Goal: Transaction & Acquisition: Purchase product/service

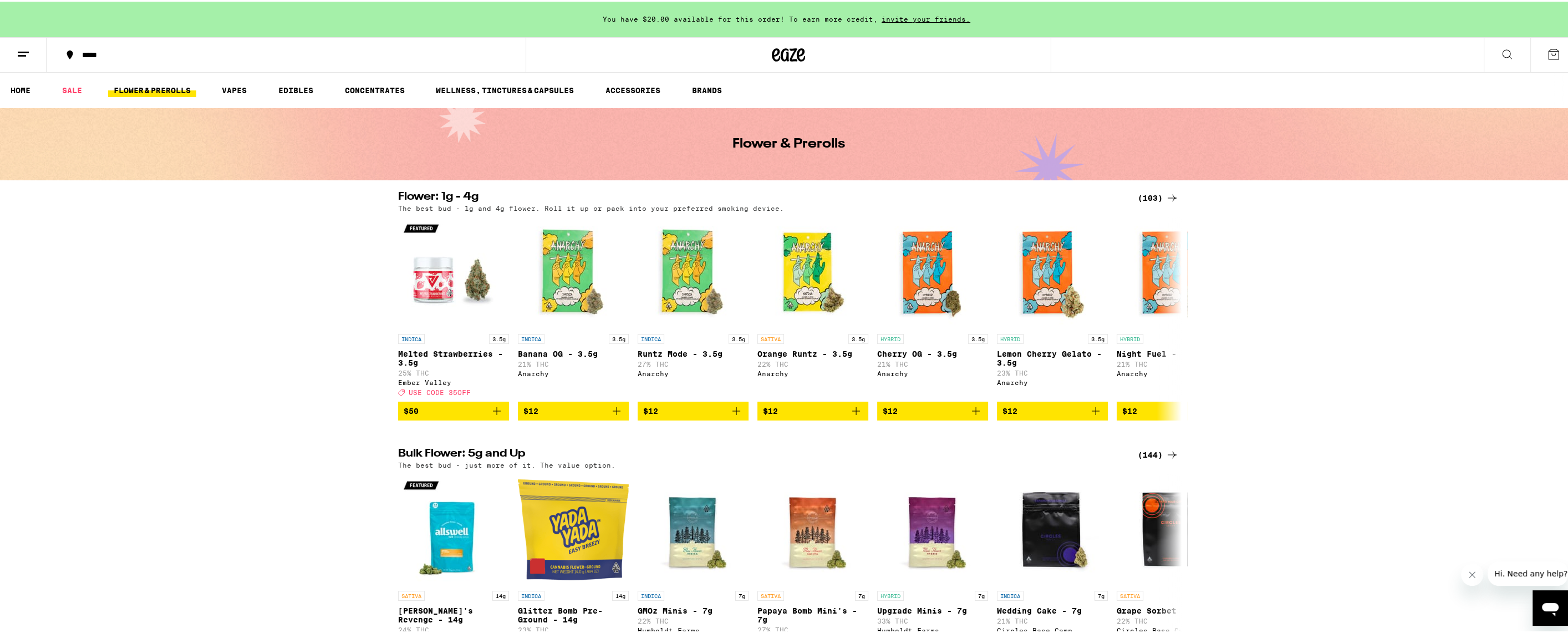
click at [1547, 57] on icon at bounding box center [1553, 52] width 14 height 14
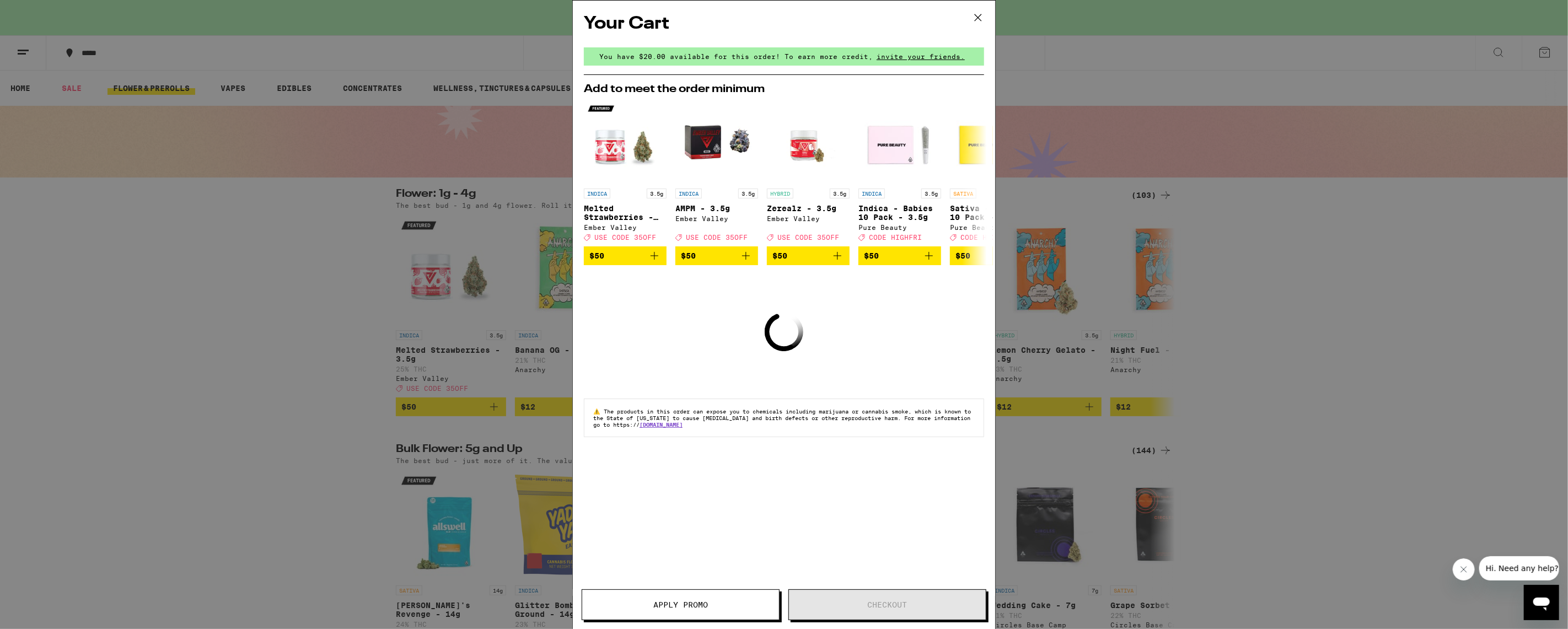
click at [974, 19] on icon at bounding box center [977, 17] width 16 height 16
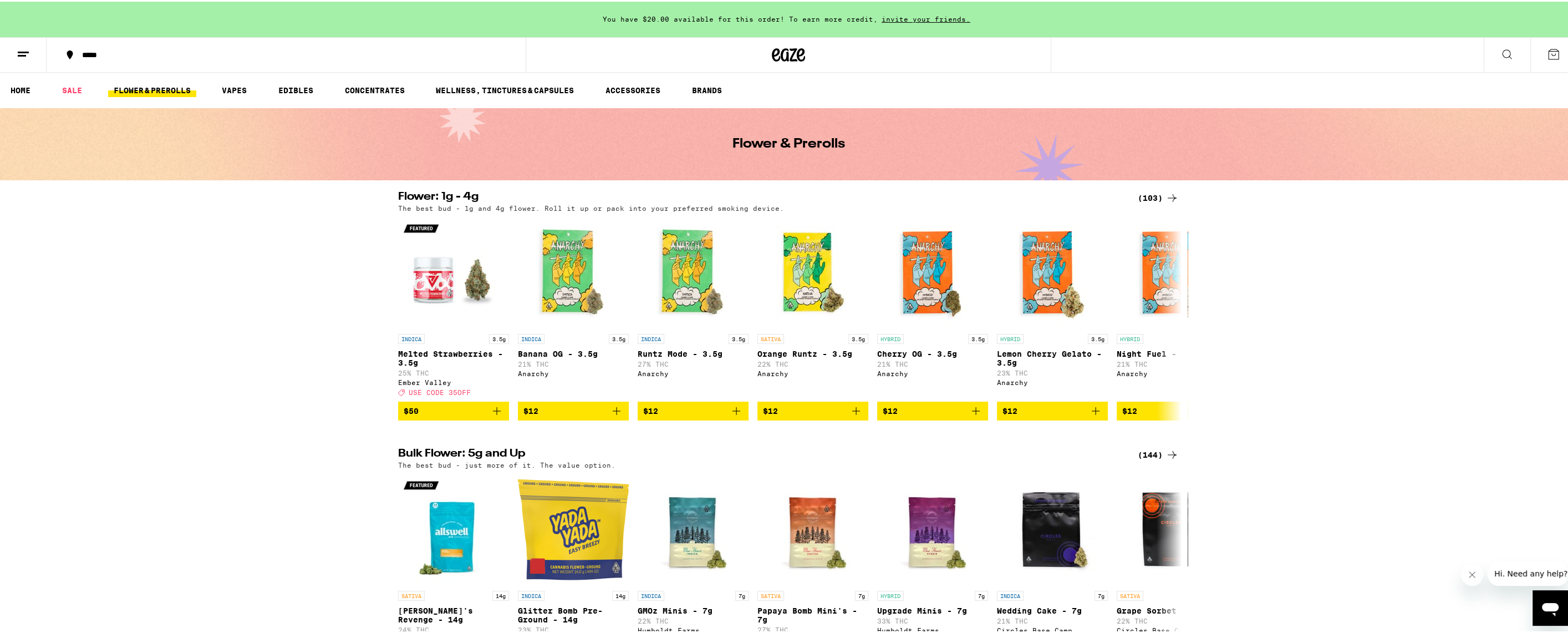
click at [32, 57] on button at bounding box center [23, 53] width 47 height 35
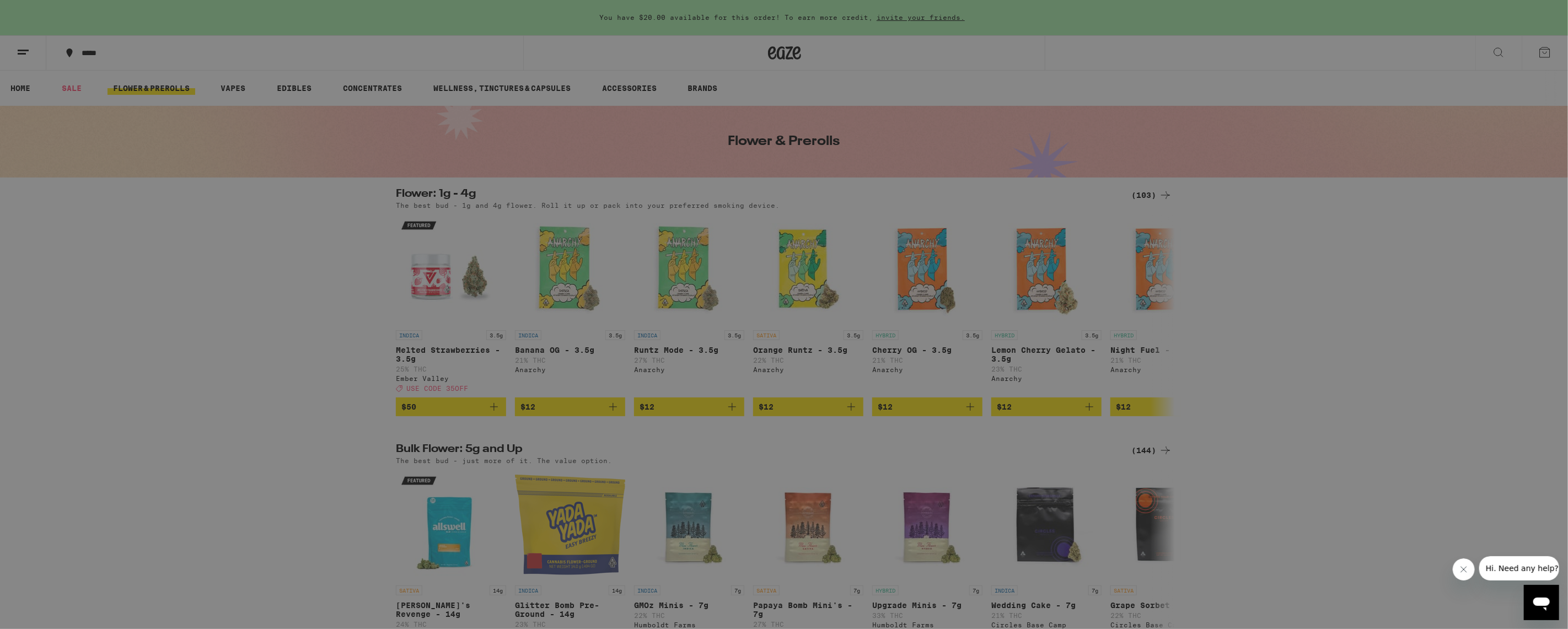
click at [108, 293] on link "Order History" at bounding box center [153, 296] width 194 height 14
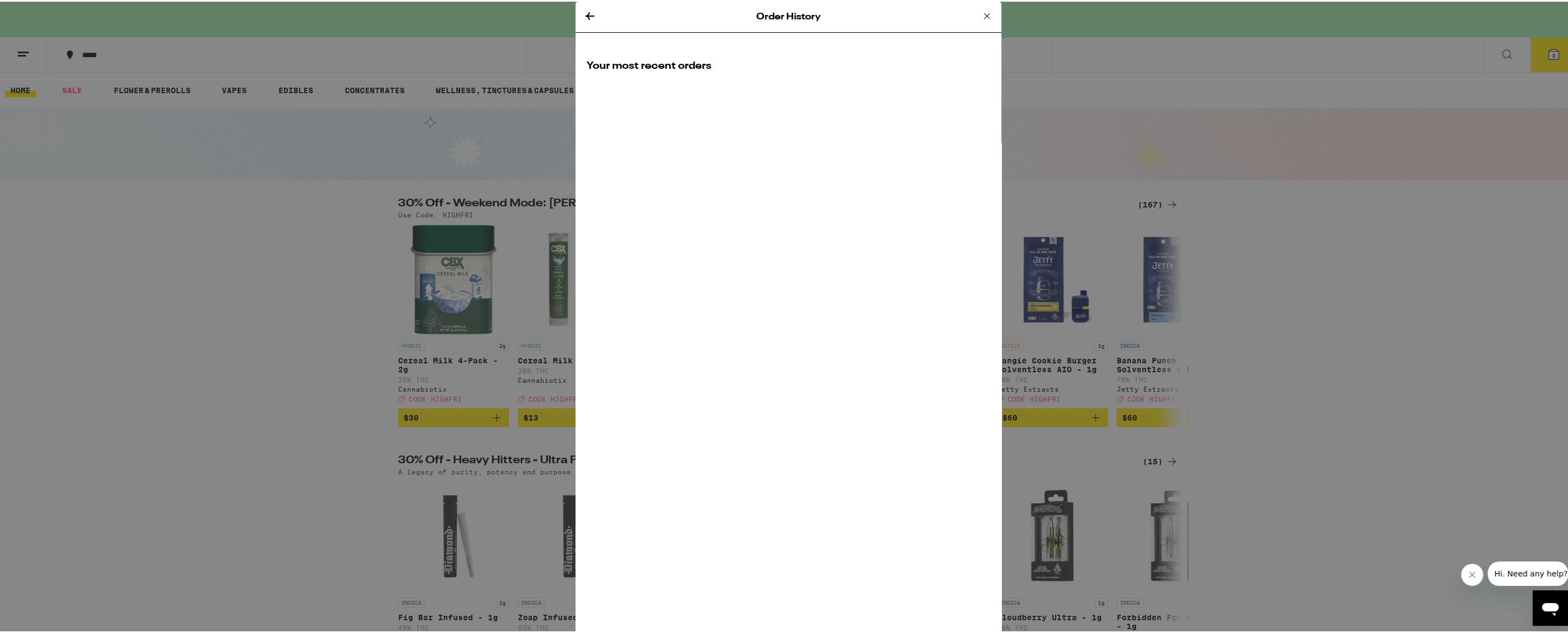
click at [981, 13] on icon at bounding box center [986, 14] width 14 height 14
click at [983, 14] on icon at bounding box center [986, 14] width 14 height 14
click at [981, 14] on icon at bounding box center [986, 14] width 14 height 14
click at [575, 18] on div "Order History" at bounding box center [788, 15] width 425 height 31
click at [583, 16] on icon at bounding box center [590, 14] width 14 height 14
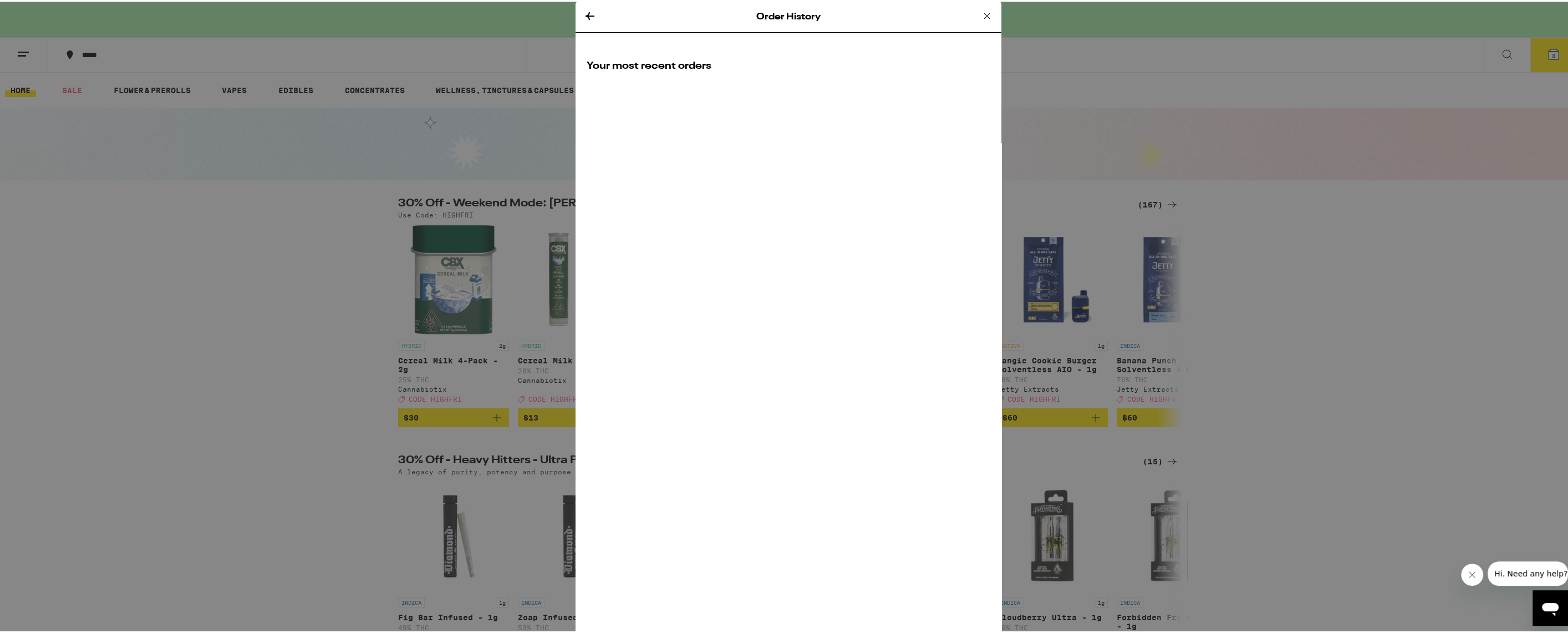
click at [589, 11] on icon at bounding box center [590, 14] width 14 height 14
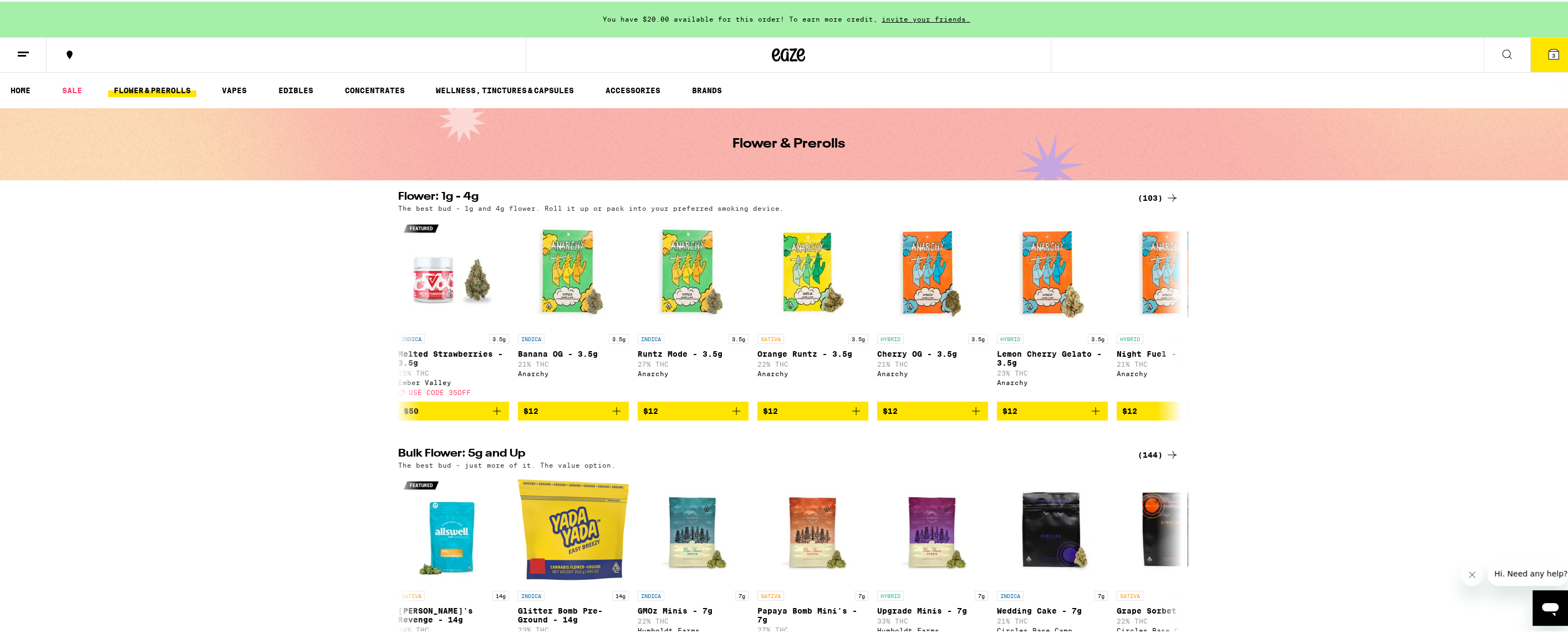
click at [25, 55] on icon at bounding box center [23, 52] width 14 height 14
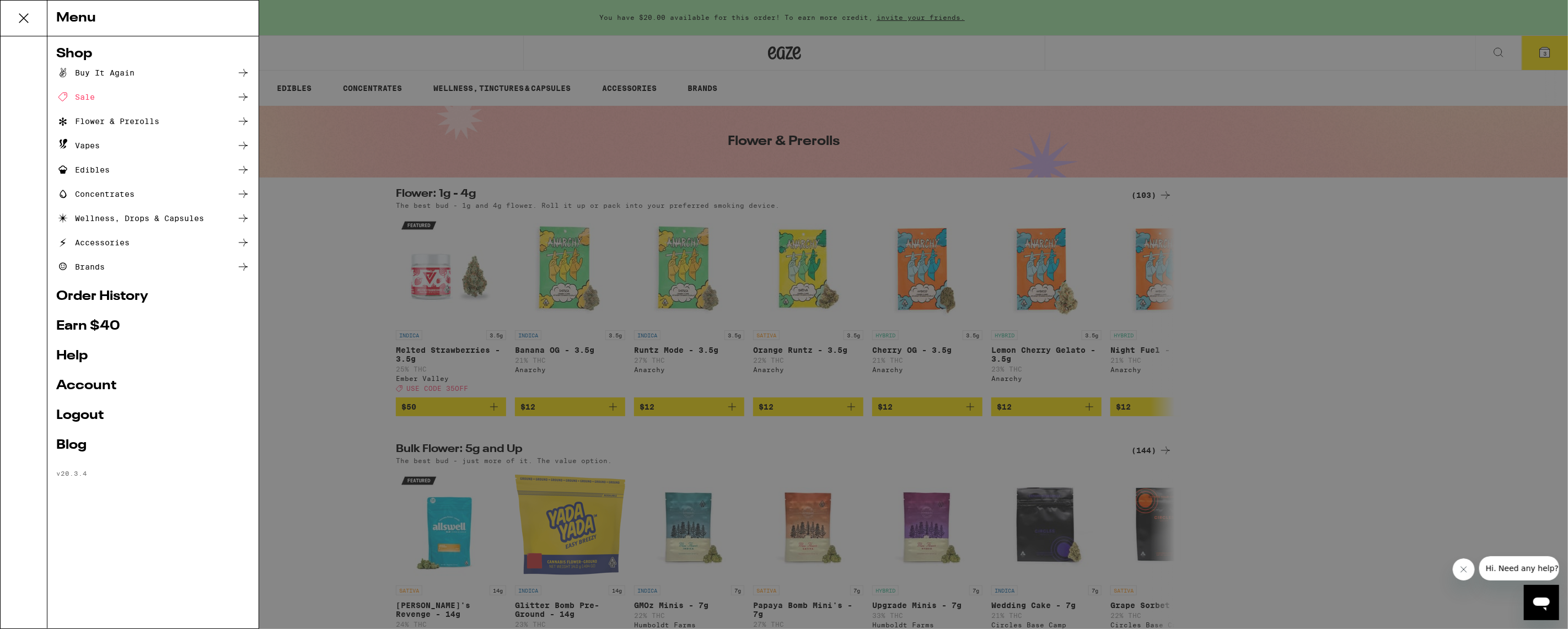
click at [113, 385] on link "Account" at bounding box center [153, 386] width 194 height 14
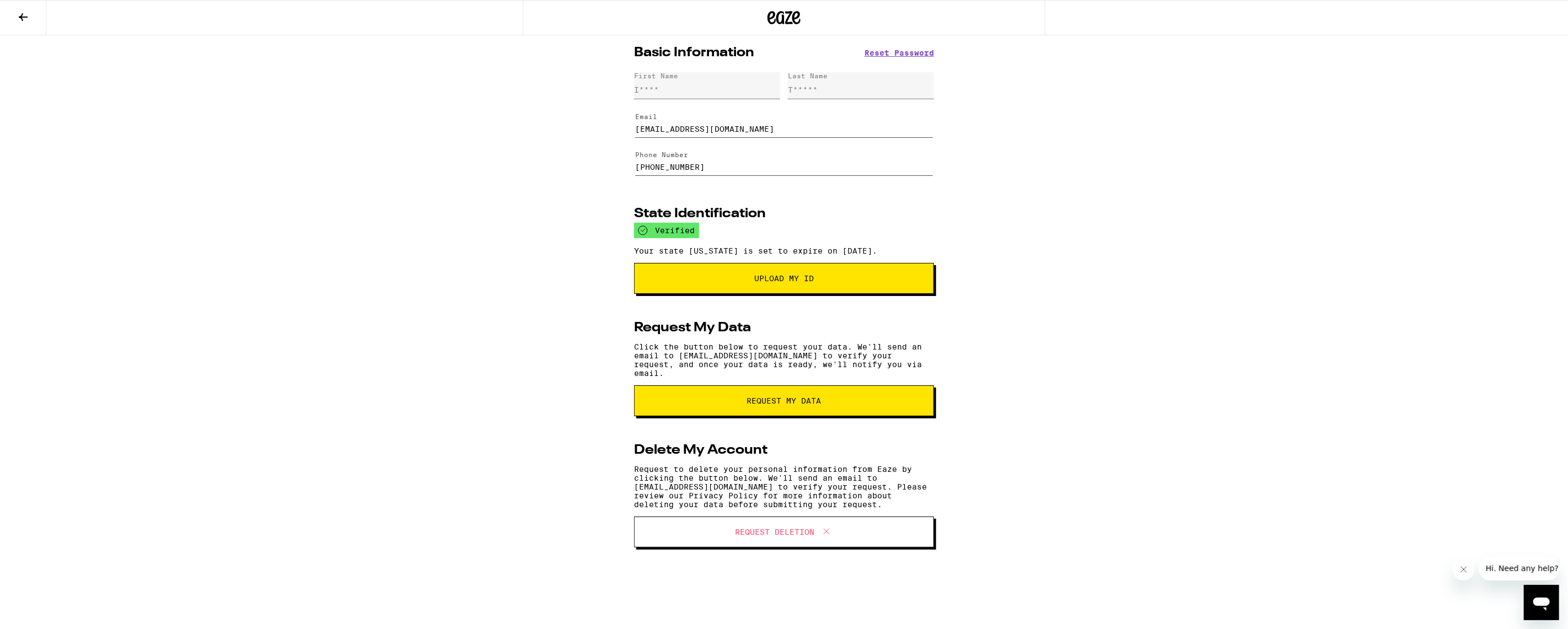
click at [28, 16] on icon at bounding box center [23, 17] width 14 height 14
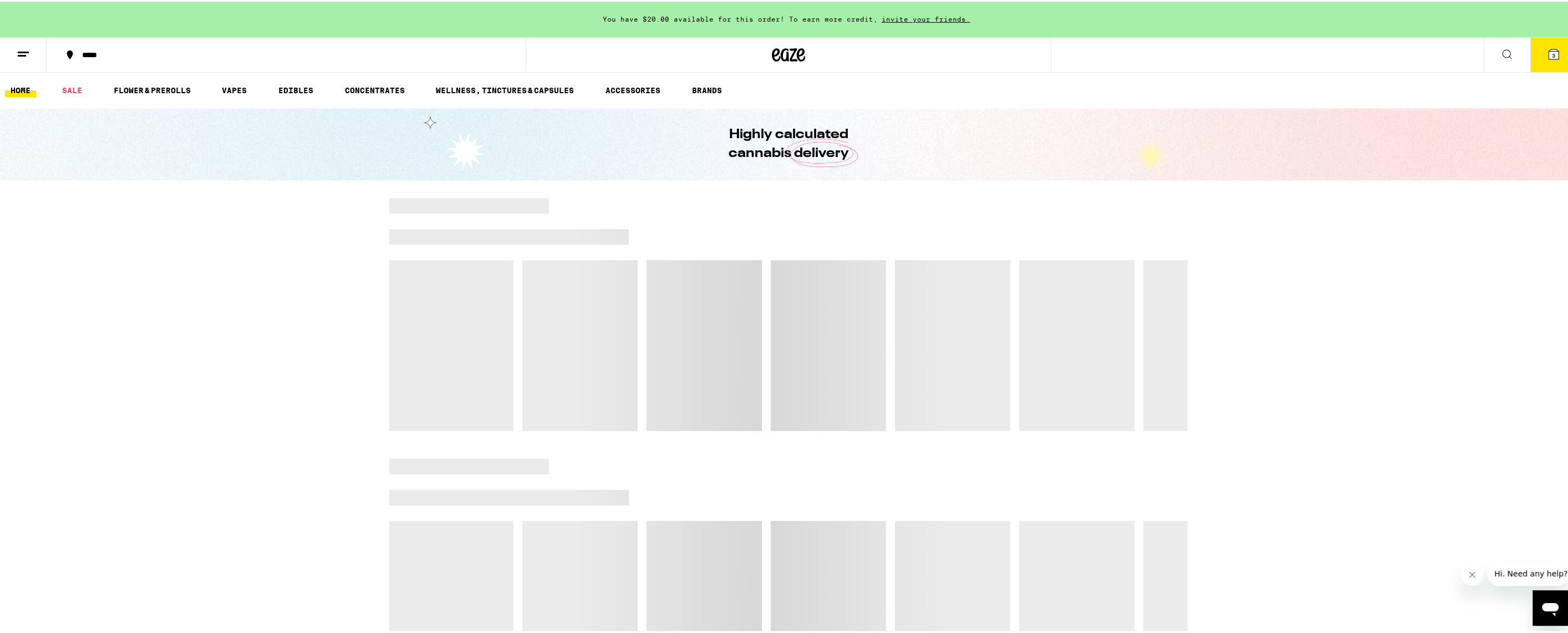
click at [28, 57] on icon at bounding box center [23, 52] width 14 height 14
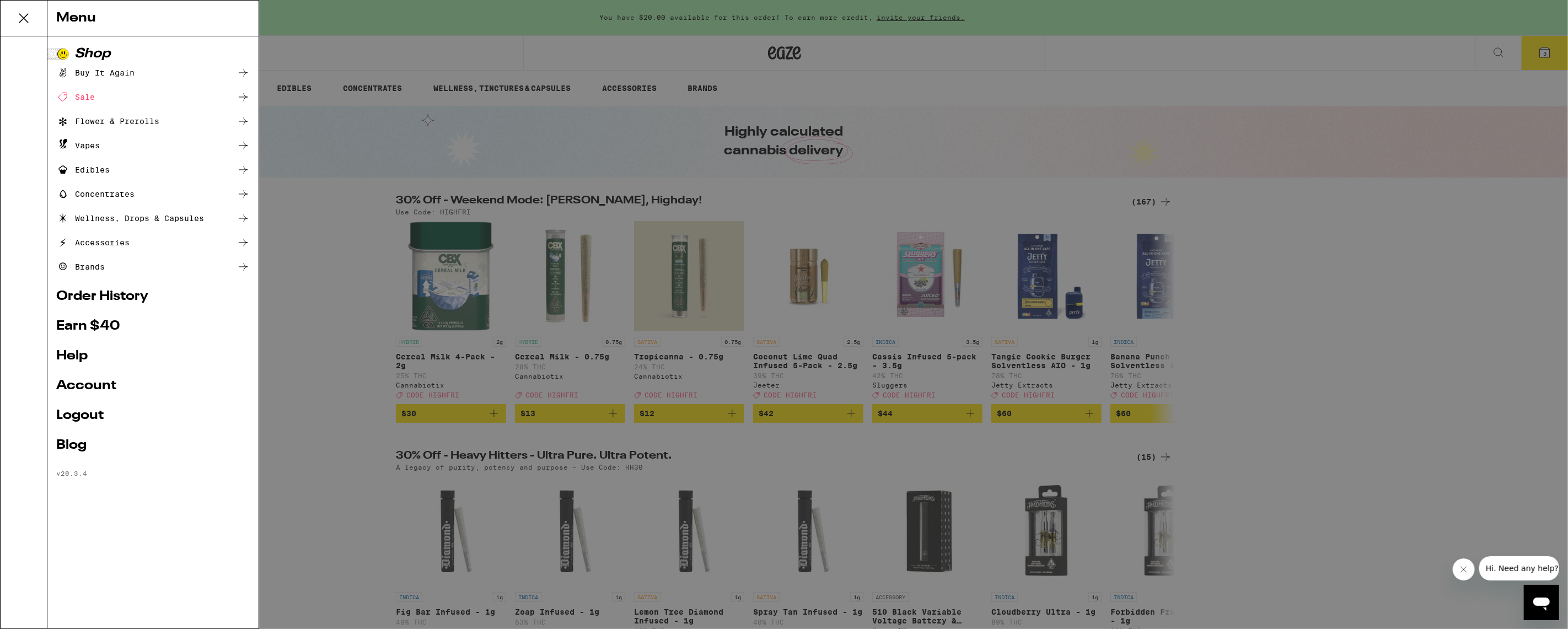
click at [107, 296] on link "Order History" at bounding box center [153, 296] width 194 height 14
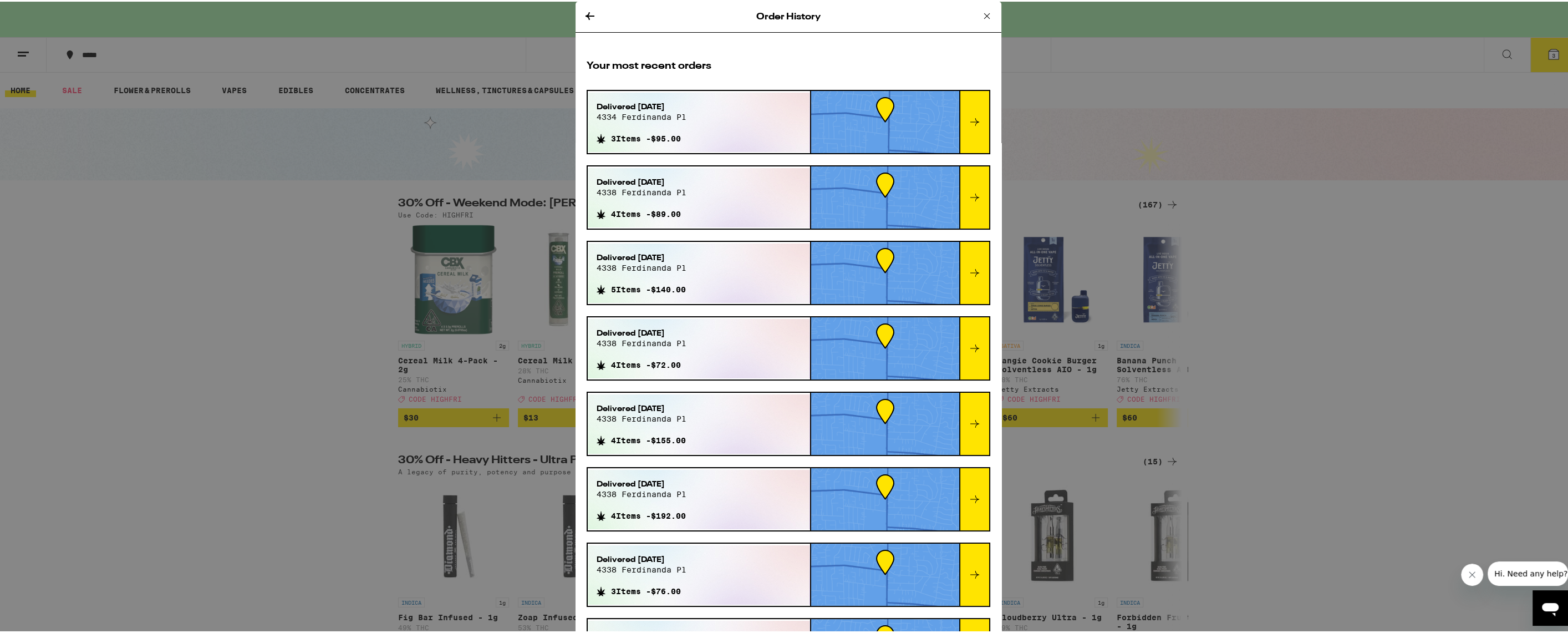
click at [966, 110] on div at bounding box center [974, 120] width 30 height 62
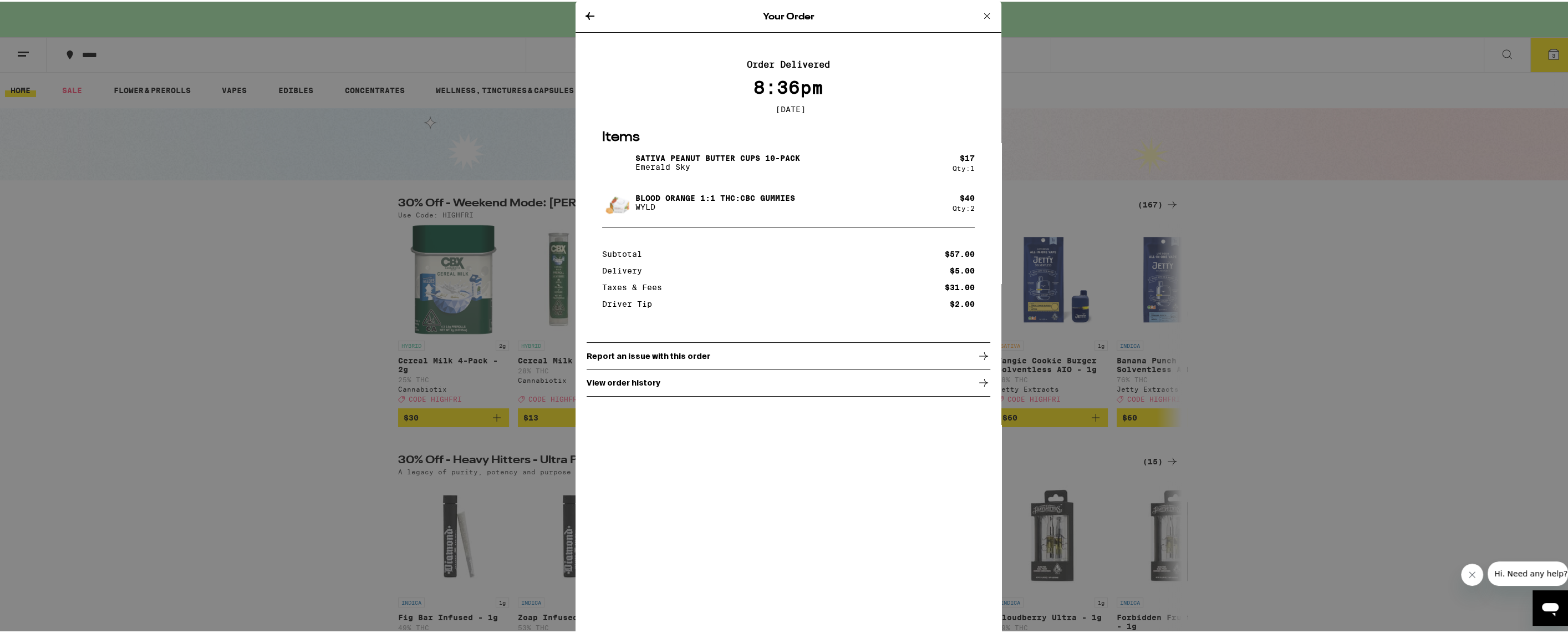
click at [982, 14] on icon at bounding box center [986, 14] width 14 height 14
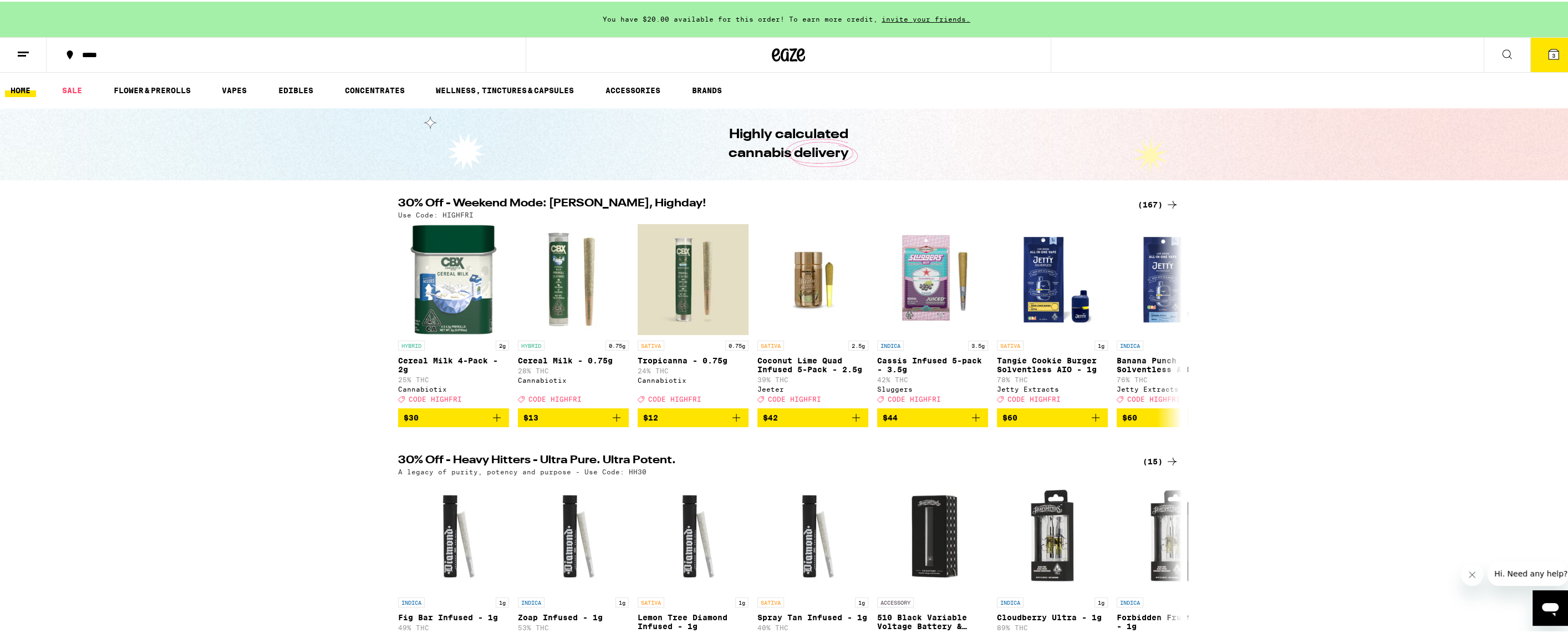
click at [1542, 61] on button "3" at bounding box center [1553, 53] width 47 height 34
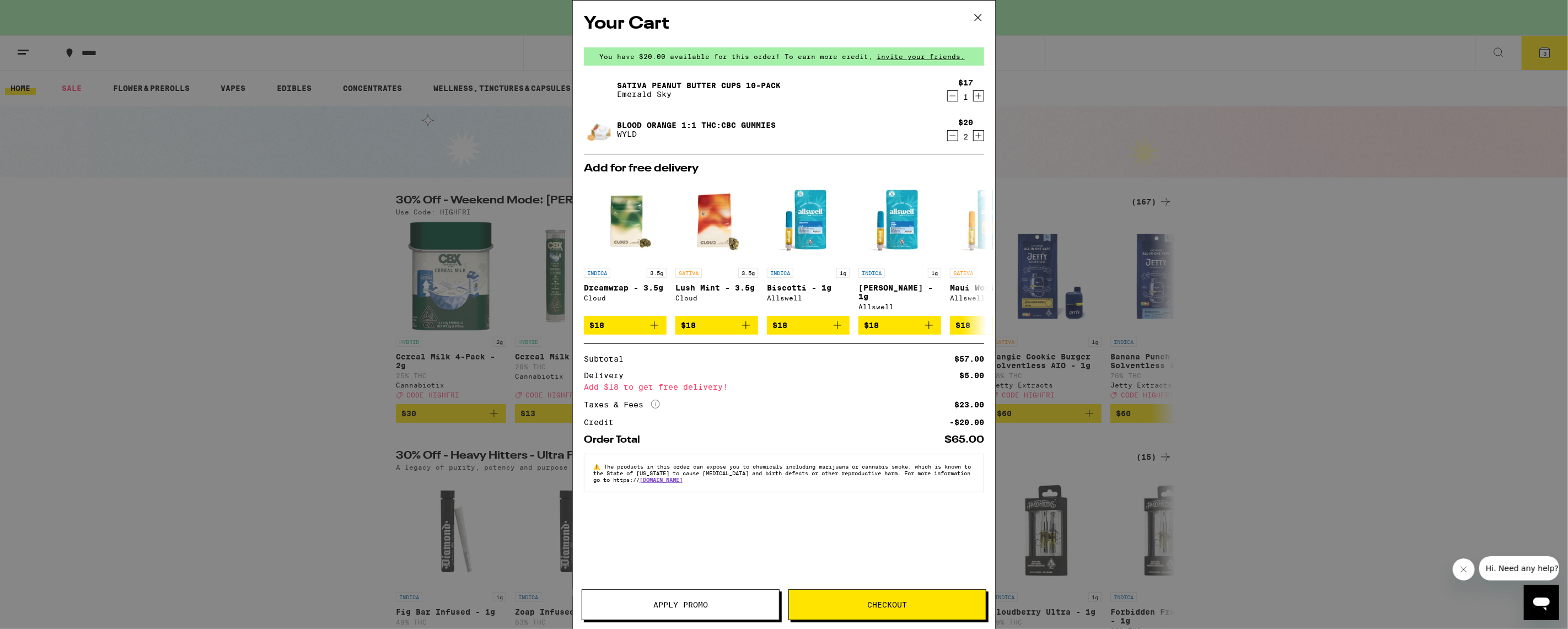
click at [879, 602] on span "Checkout" at bounding box center [888, 605] width 40 height 8
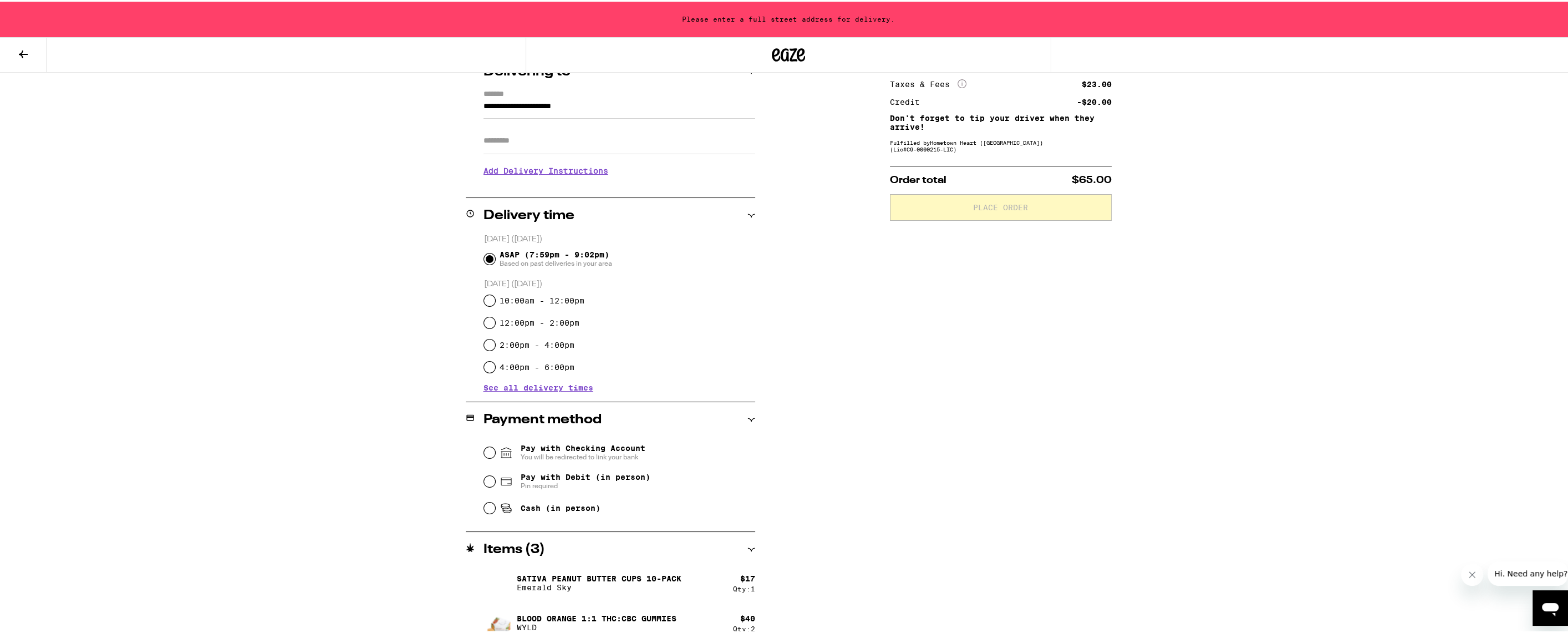
scroll to position [160, 0]
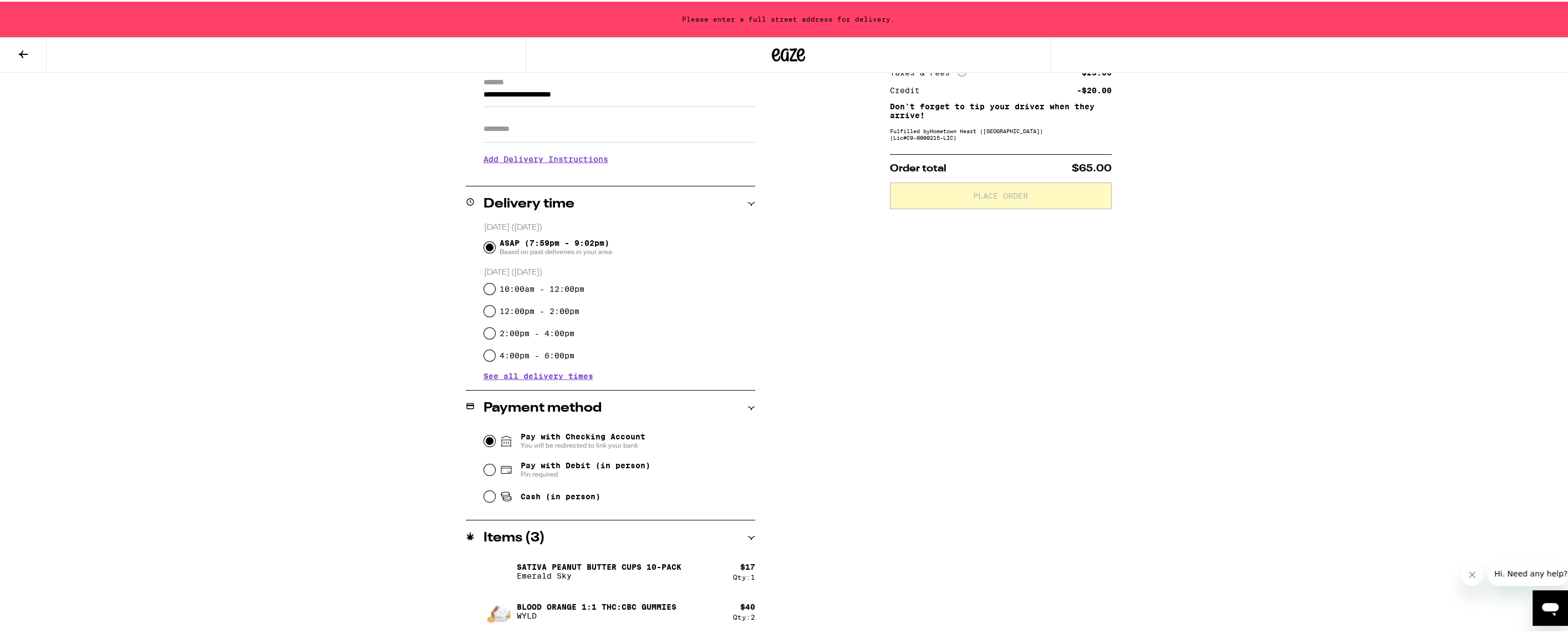
click at [484, 442] on input "Pay with Checking Account You will be redirected to link your bank" at bounding box center [489, 439] width 11 height 11
click at [489, 470] on input "Pay with Debit (in person) Pin required" at bounding box center [489, 468] width 11 height 11
radio input "true"
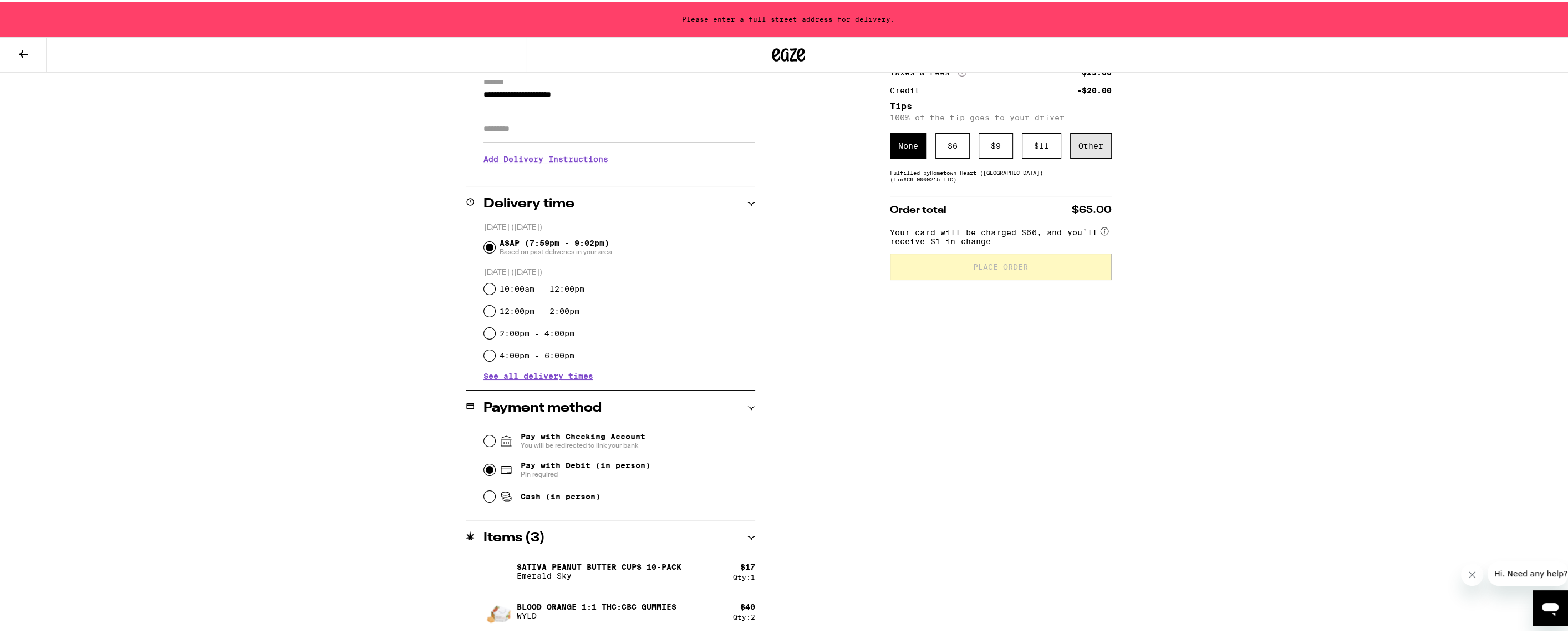
click at [1098, 151] on div "Other" at bounding box center [1091, 144] width 42 height 26
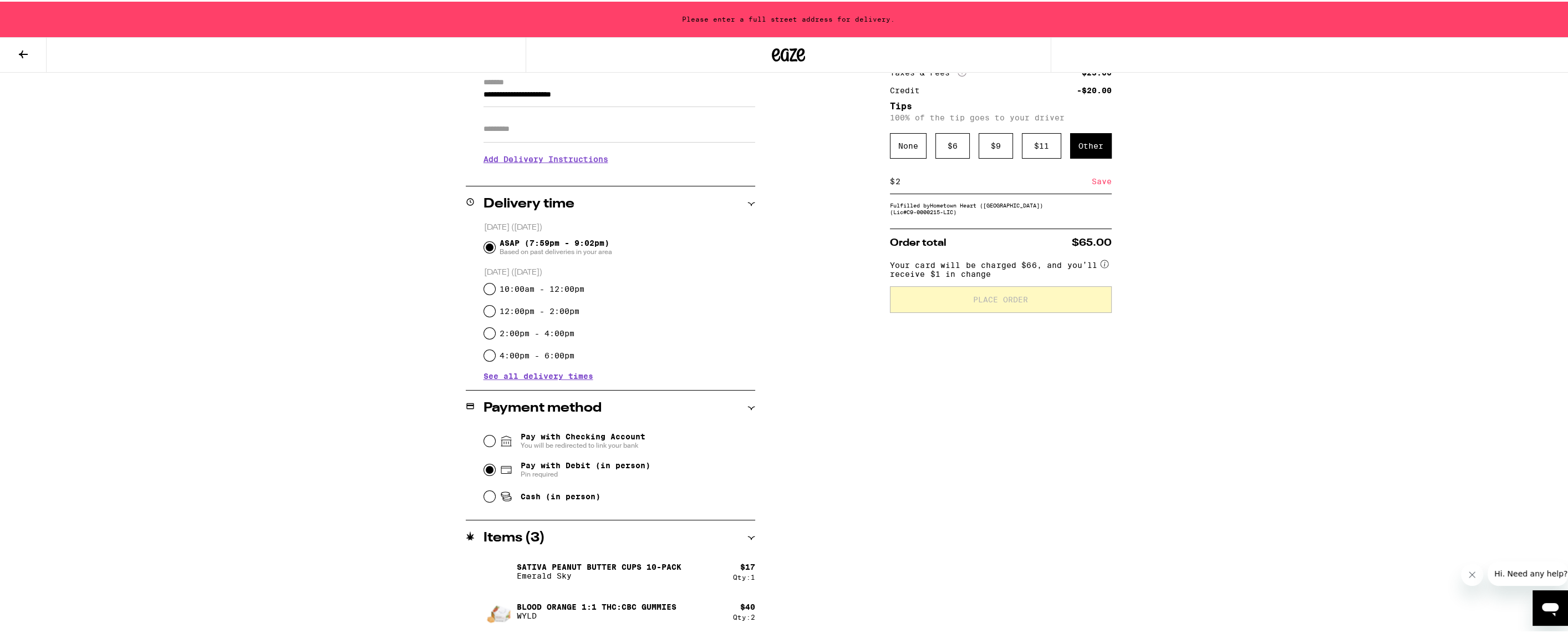
type input "2"
click at [1097, 184] on div "Save" at bounding box center [1102, 180] width 20 height 24
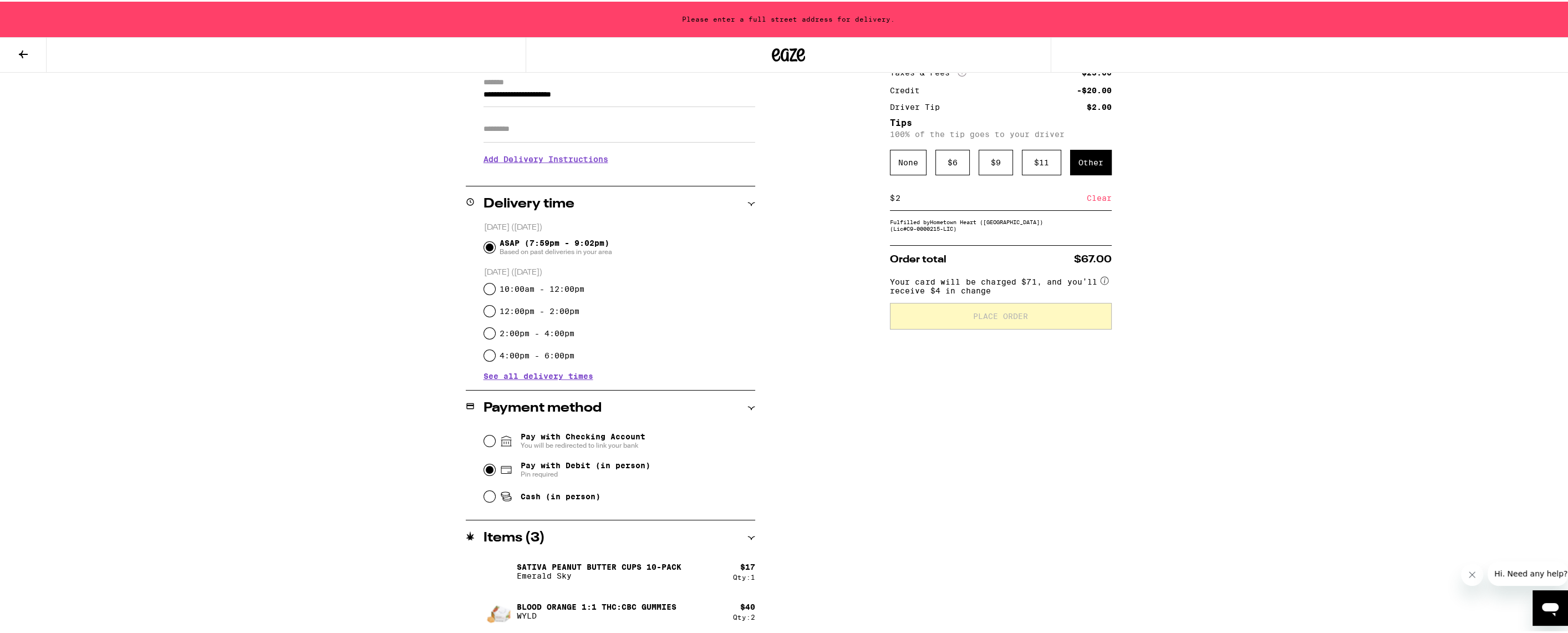
click at [938, 382] on div "Subtotal $57.00 Delivery $5.00 Add $18 to get free delivery! Taxes & Fees More …" at bounding box center [1001, 323] width 222 height 625
click at [563, 95] on input "**********" at bounding box center [619, 96] width 271 height 19
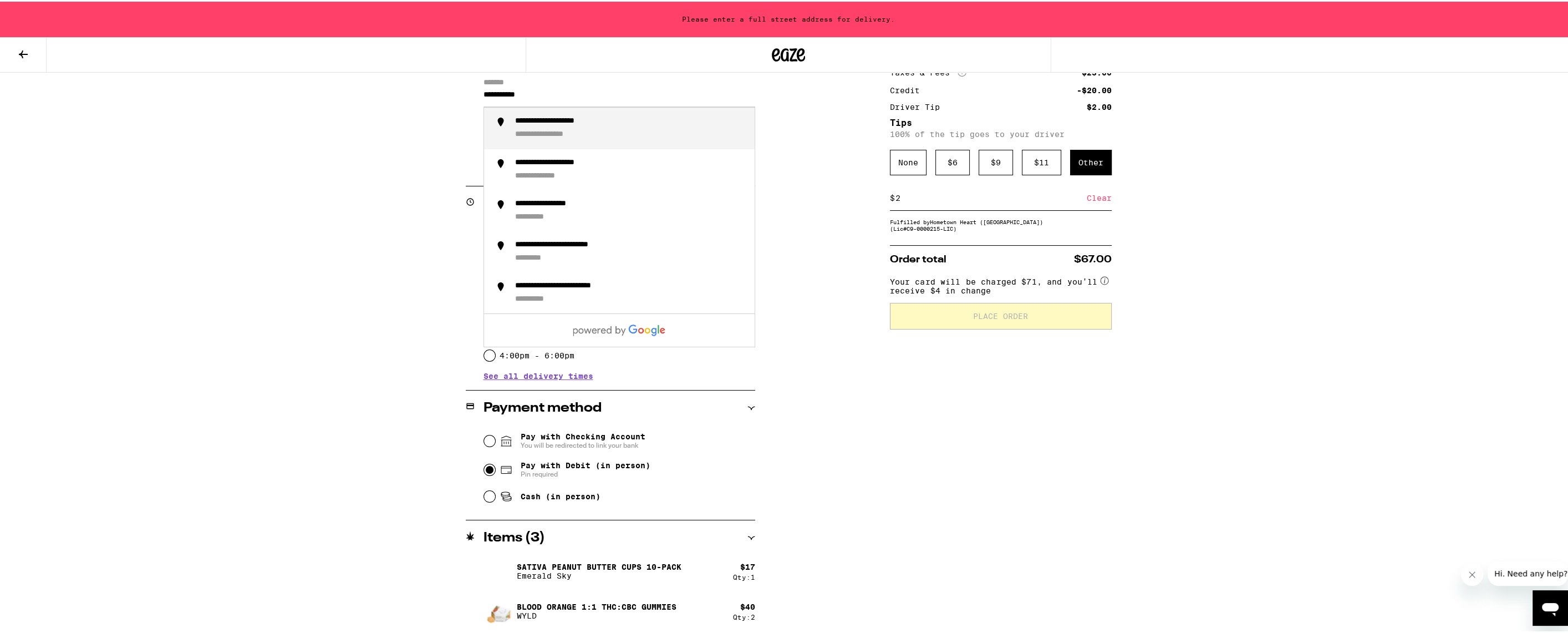
click at [579, 123] on div "**********" at bounding box center [567, 120] width 105 height 10
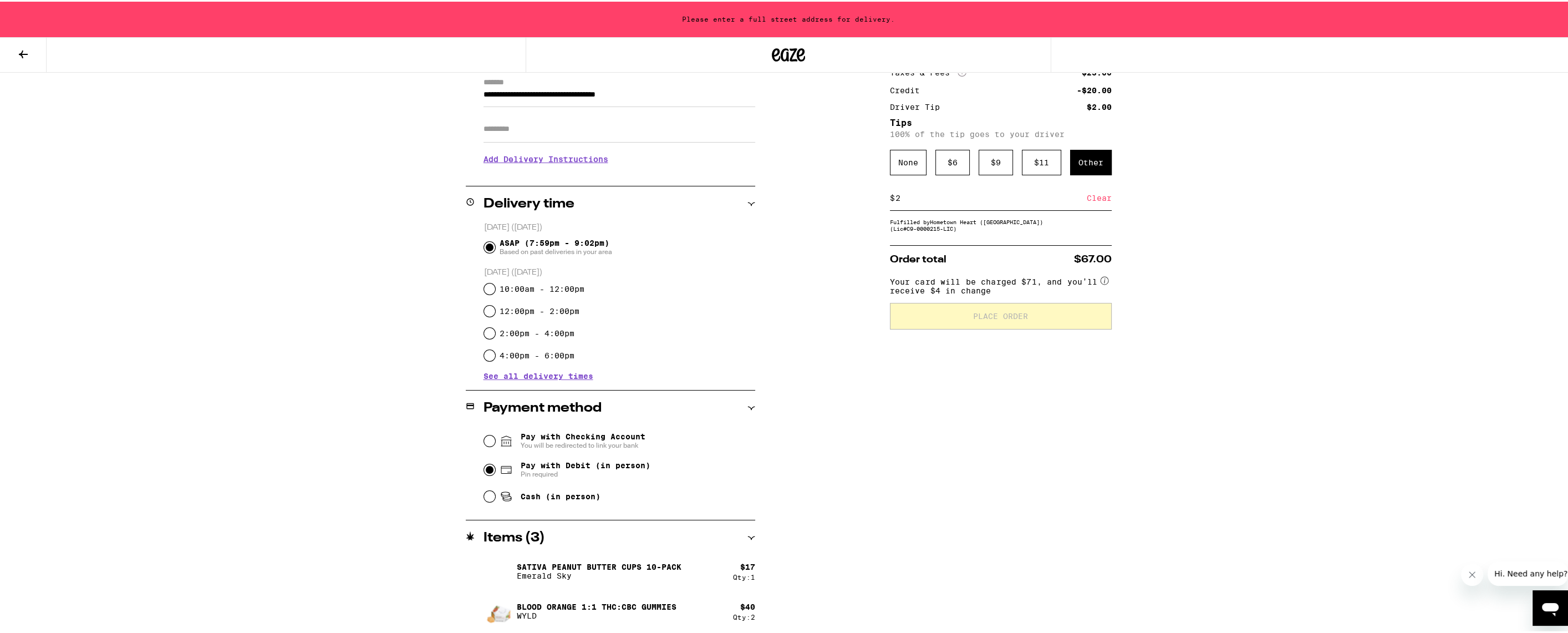
scroll to position [125, 0]
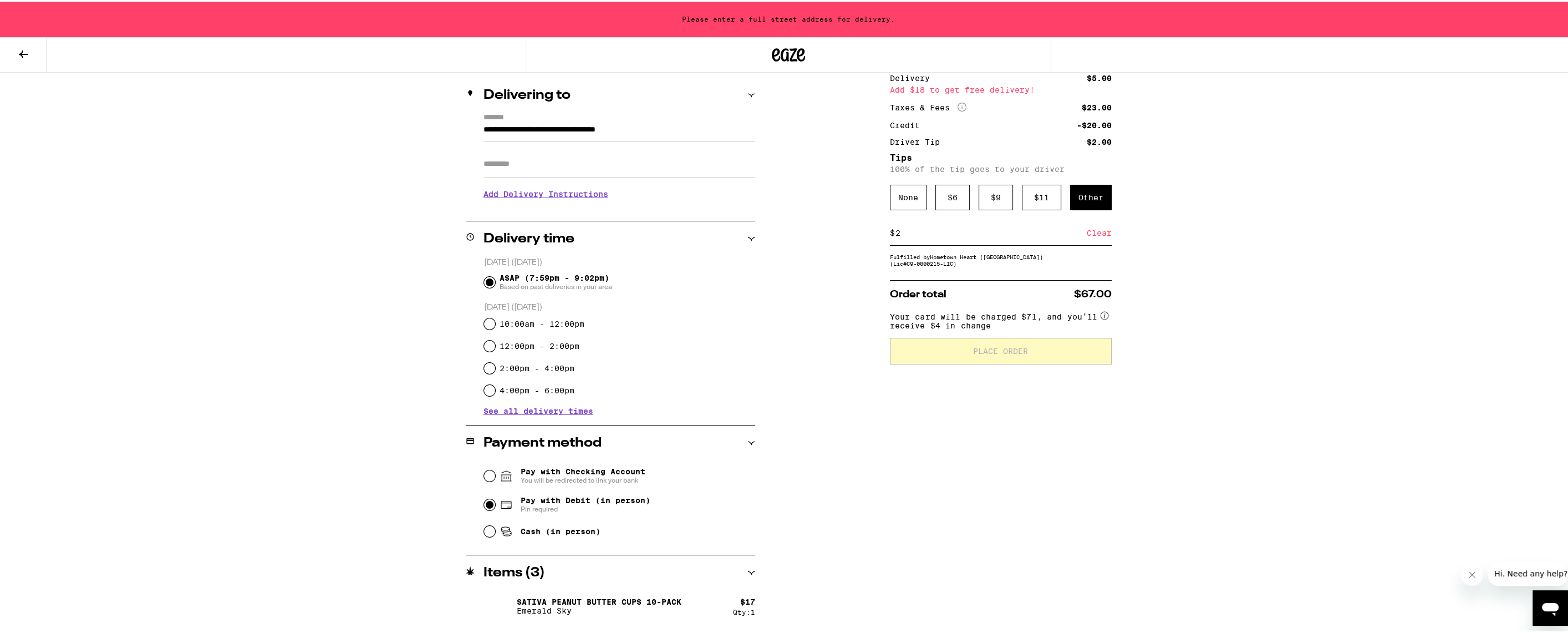
type input "**********"
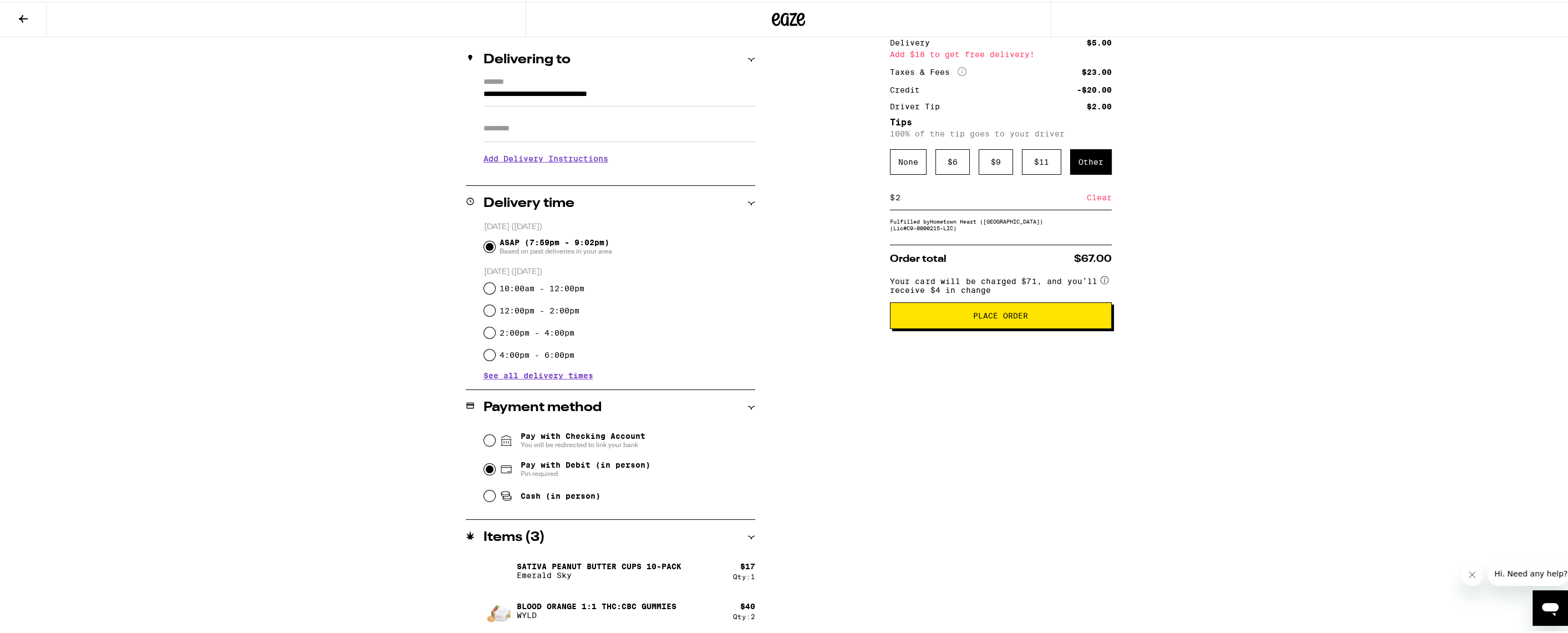
click at [1012, 328] on button "Place Order" at bounding box center [1001, 314] width 222 height 27
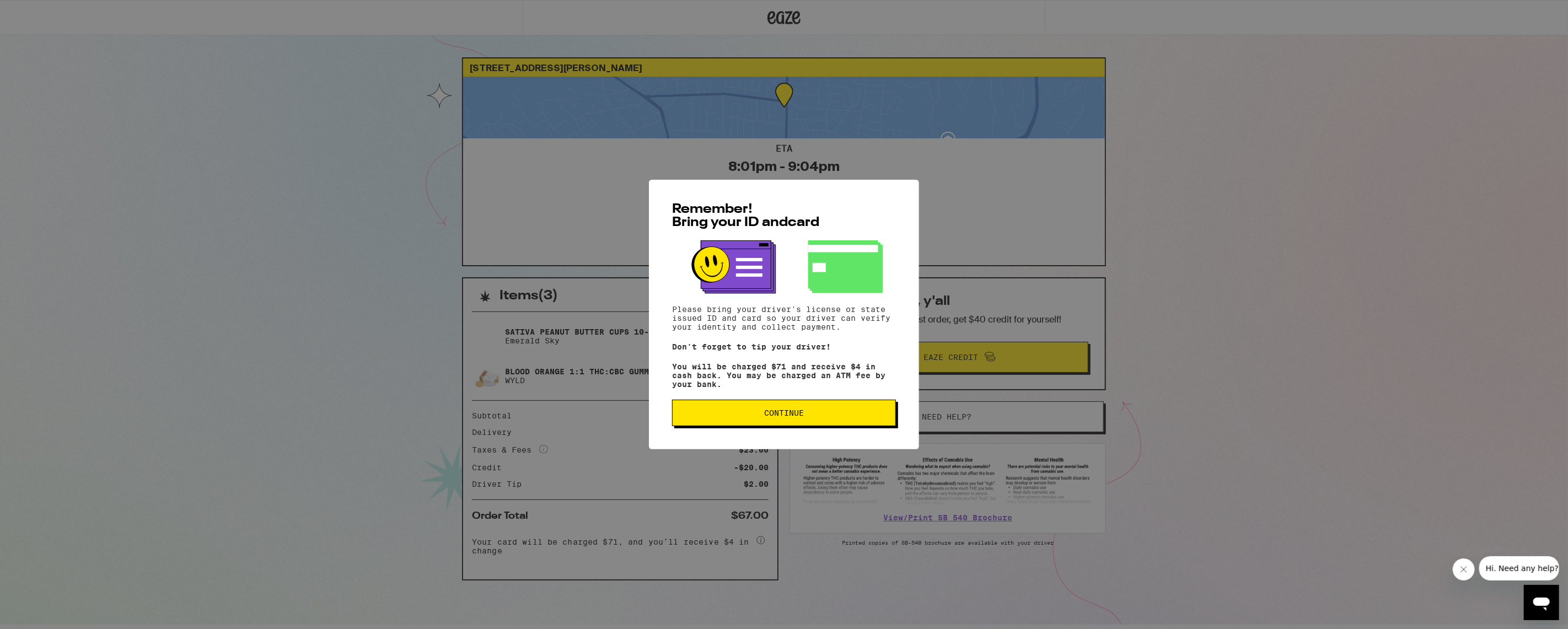
click at [809, 417] on span "Continue" at bounding box center [784, 412] width 205 height 8
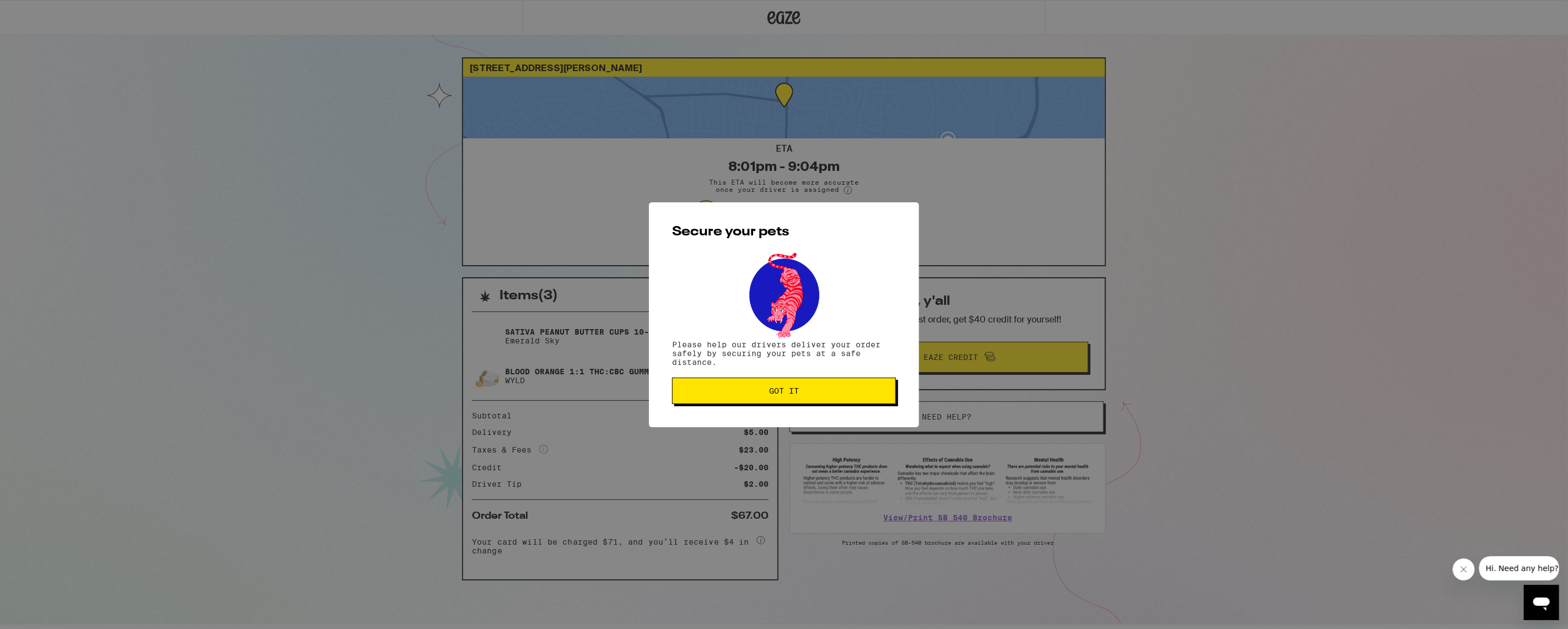
click at [804, 404] on button "Got it" at bounding box center [784, 390] width 224 height 26
